Goal: Navigation & Orientation: Find specific page/section

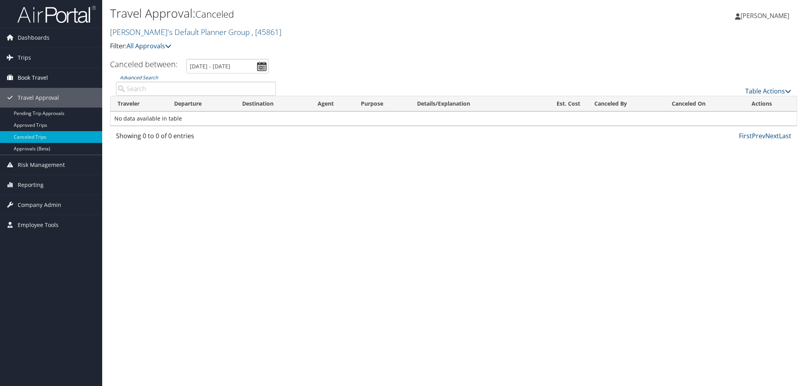
click at [46, 75] on span "Book Travel" at bounding box center [33, 78] width 30 height 20
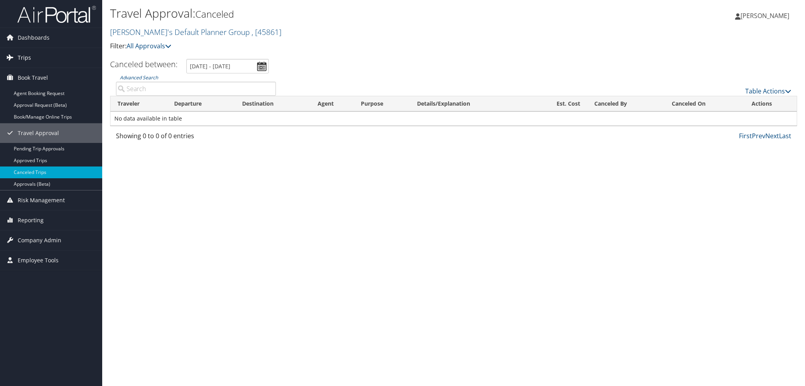
click at [53, 59] on link "Trips" at bounding box center [51, 58] width 102 height 20
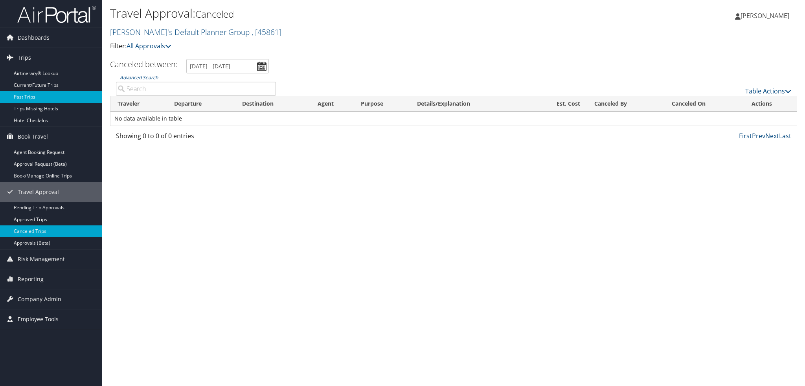
click at [56, 97] on link "Past Trips" at bounding box center [51, 97] width 102 height 12
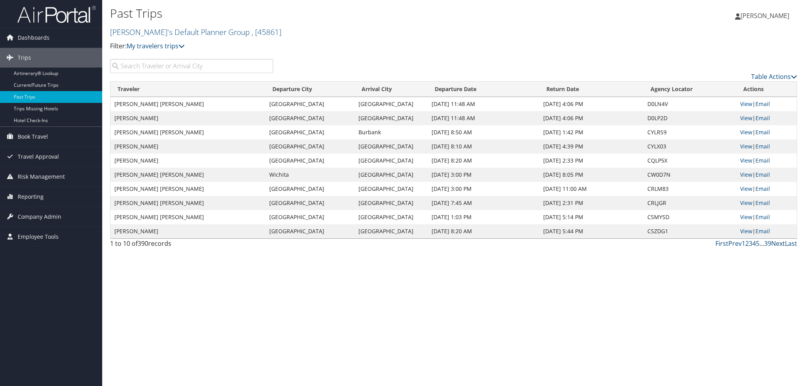
click at [776, 244] on link "Next" at bounding box center [778, 243] width 14 height 9
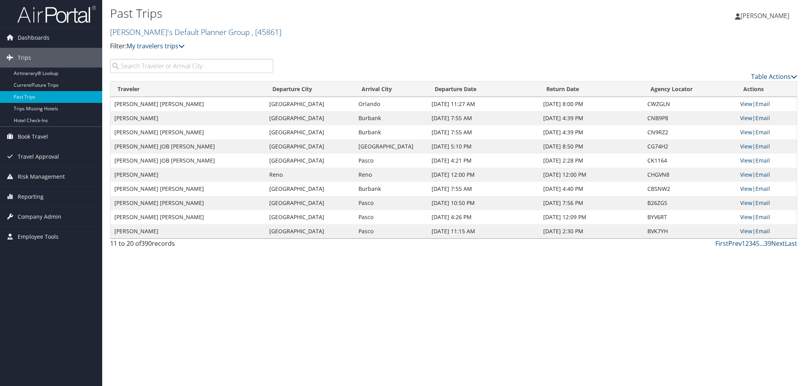
click at [728, 244] on link "Prev" at bounding box center [734, 243] width 13 height 9
